Goal: Ask a question

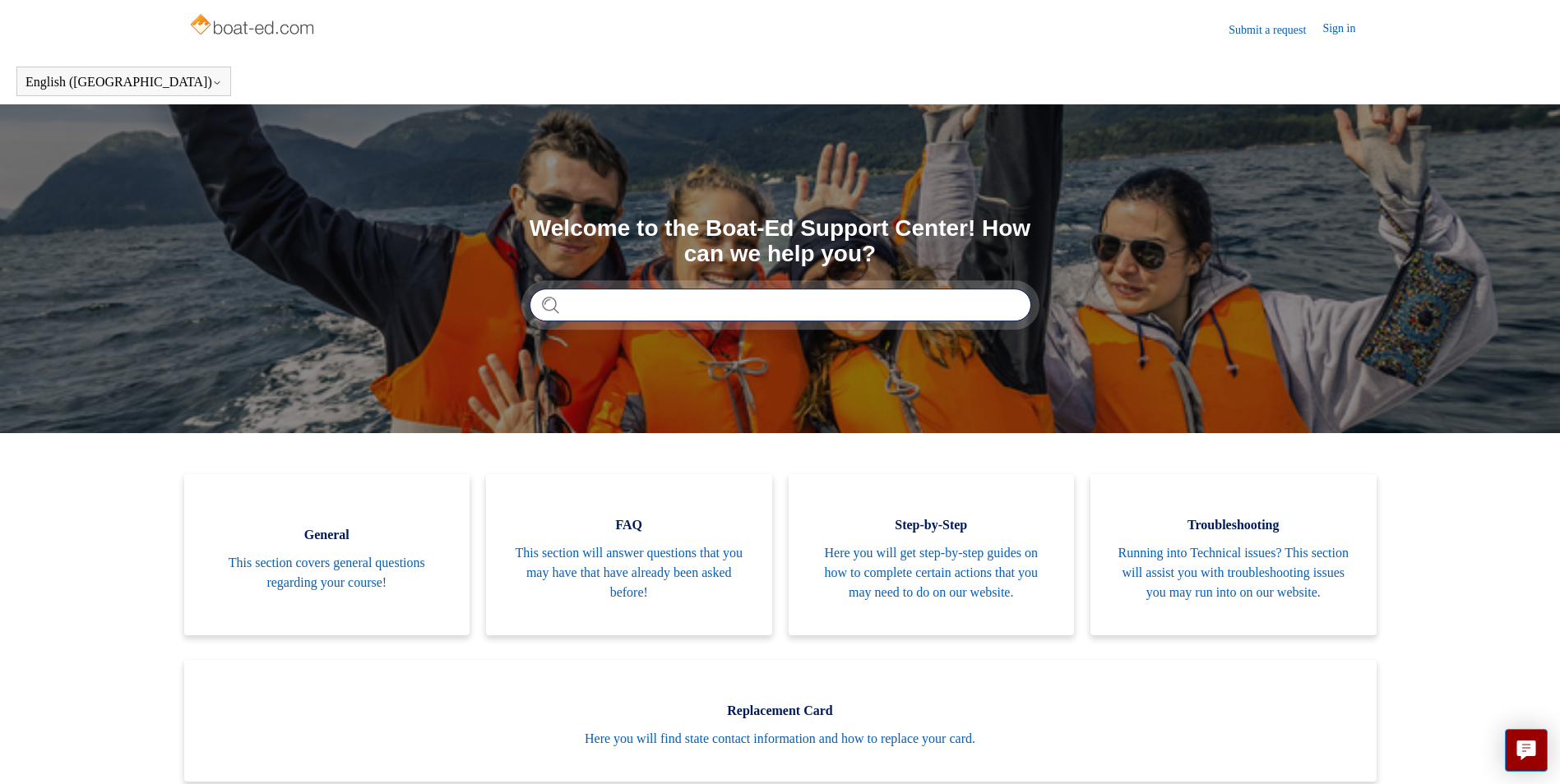
click at [597, 310] on input "Search" at bounding box center [780, 305] width 502 height 33
click at [691, 300] on input "**********" at bounding box center [780, 305] width 502 height 33
type input "*"
